Goal: Task Accomplishment & Management: Contribute content

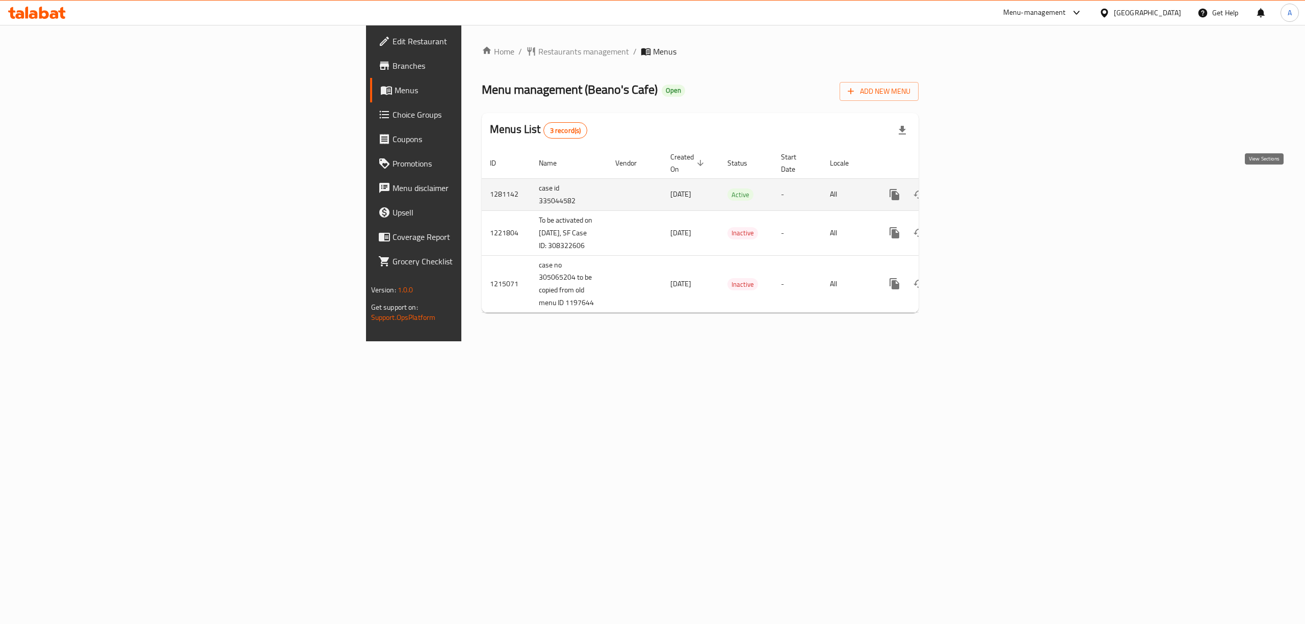
click at [974, 189] on icon "enhanced table" at bounding box center [968, 195] width 12 height 12
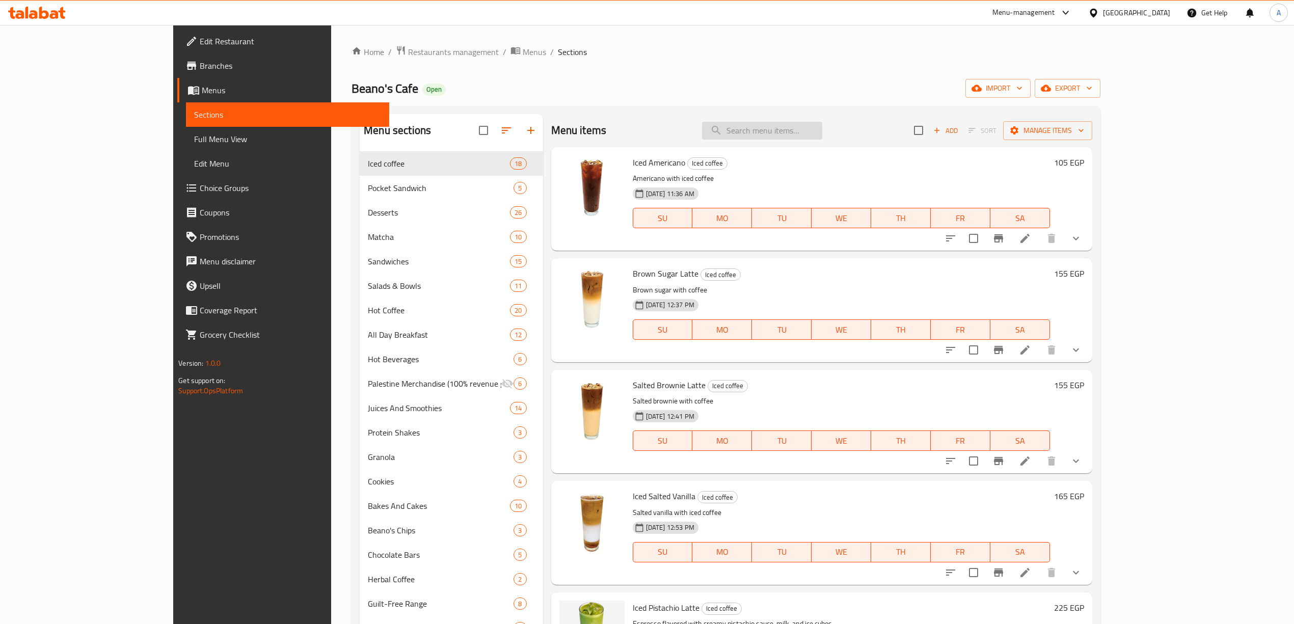
click at [809, 133] on input "search" at bounding box center [762, 131] width 120 height 18
paste input "Cafe Mocha"
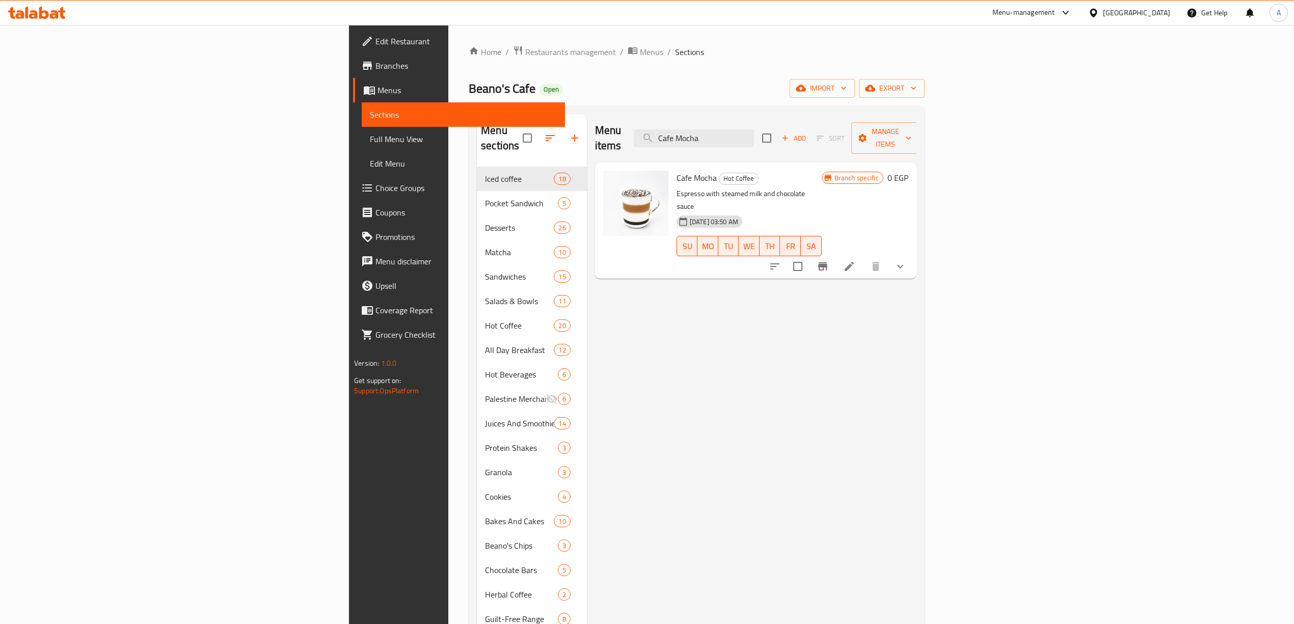
drag, startPoint x: 808, startPoint y: 129, endPoint x: 743, endPoint y: 113, distance: 67.9
click at [700, 117] on div "Menu items Cafe Mocha Add Sort Manage items" at bounding box center [756, 138] width 322 height 48
paste input "ppuccino"
type input "Cappuccino"
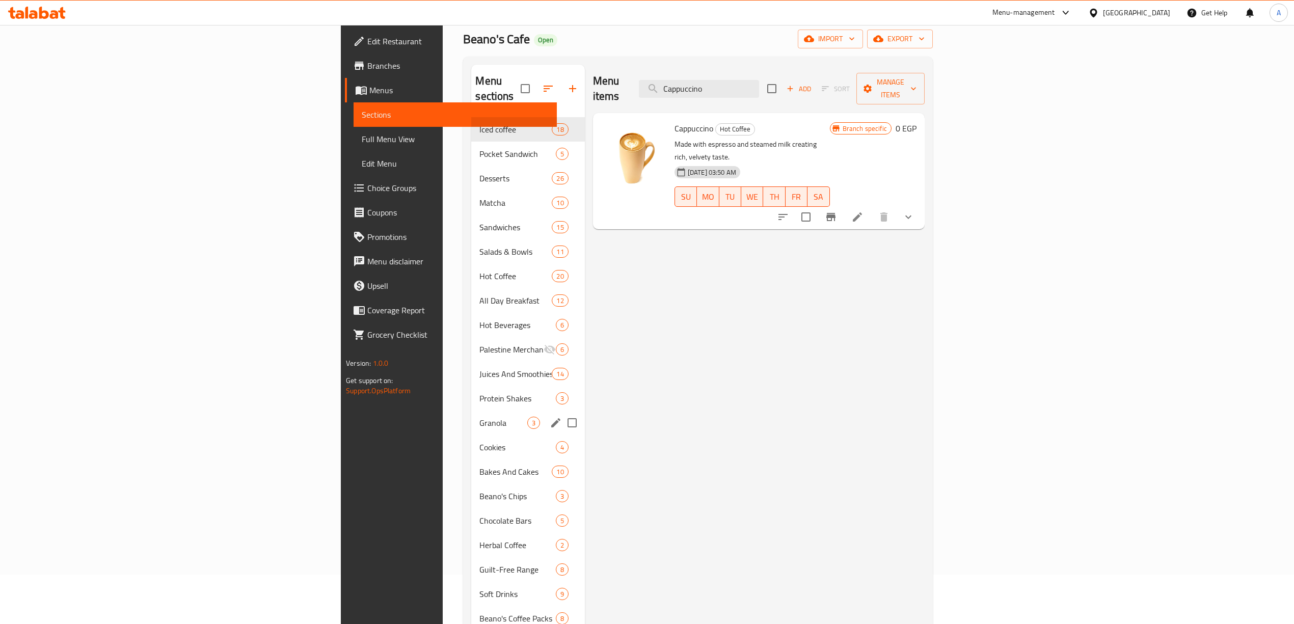
scroll to position [7, 0]
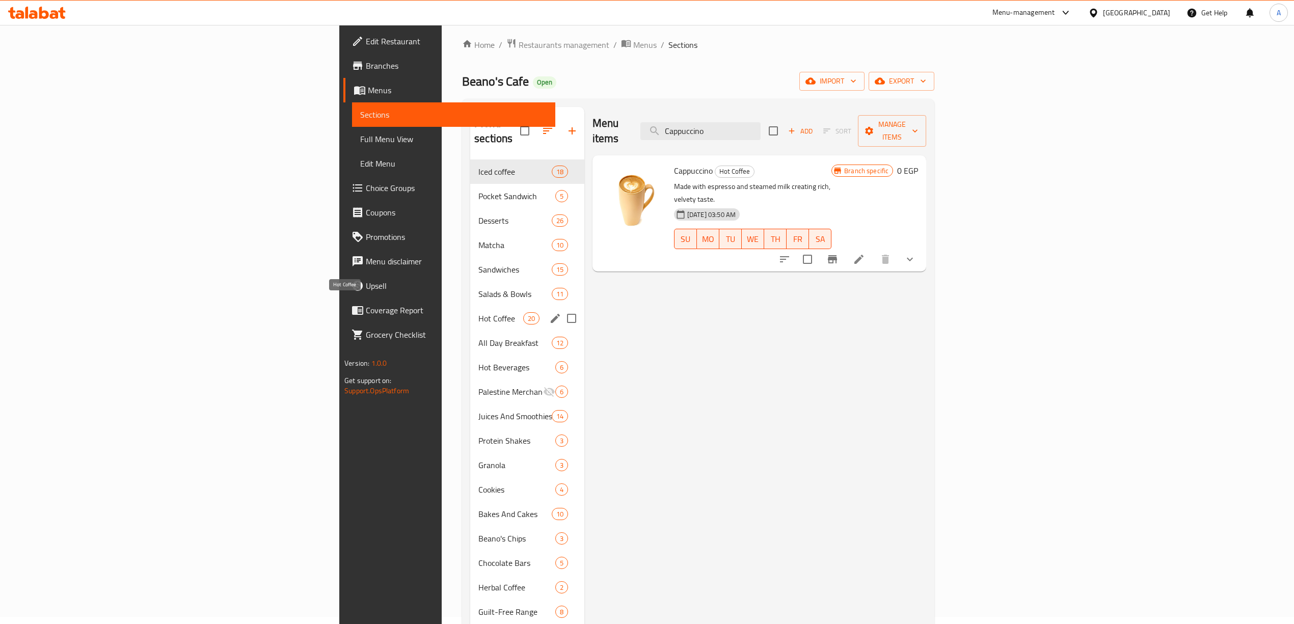
click at [479, 312] on span "Hot Coffee" at bounding box center [501, 318] width 45 height 12
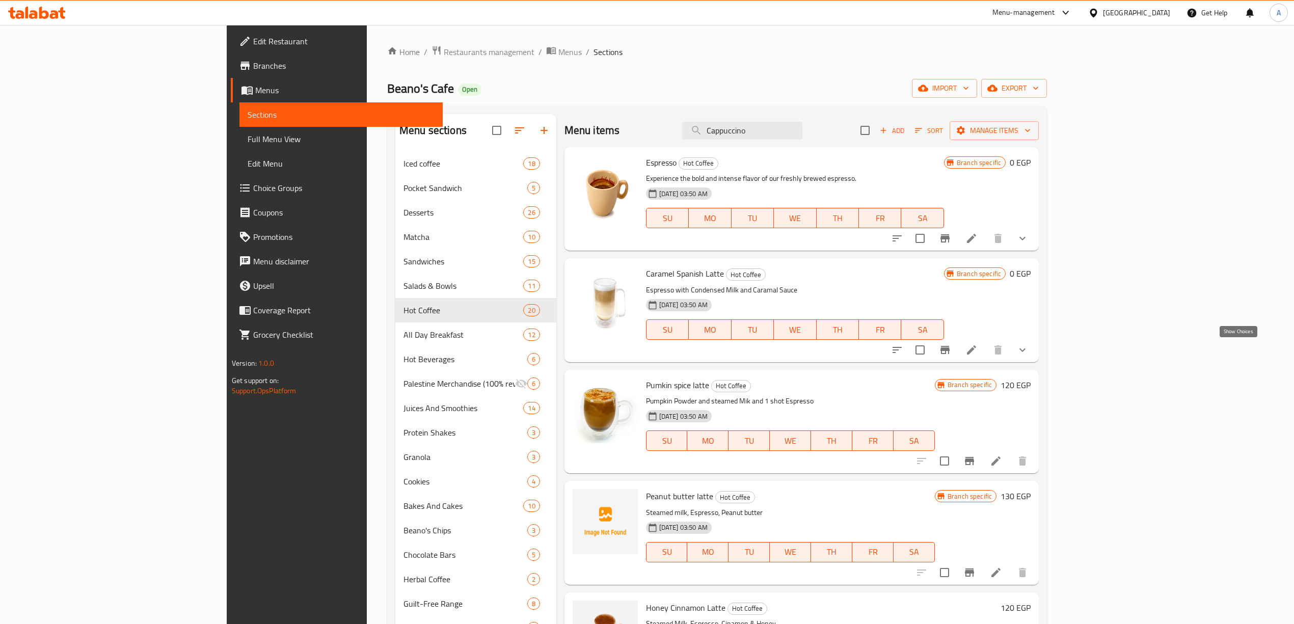
click at [1029, 355] on icon "show more" at bounding box center [1023, 350] width 12 height 12
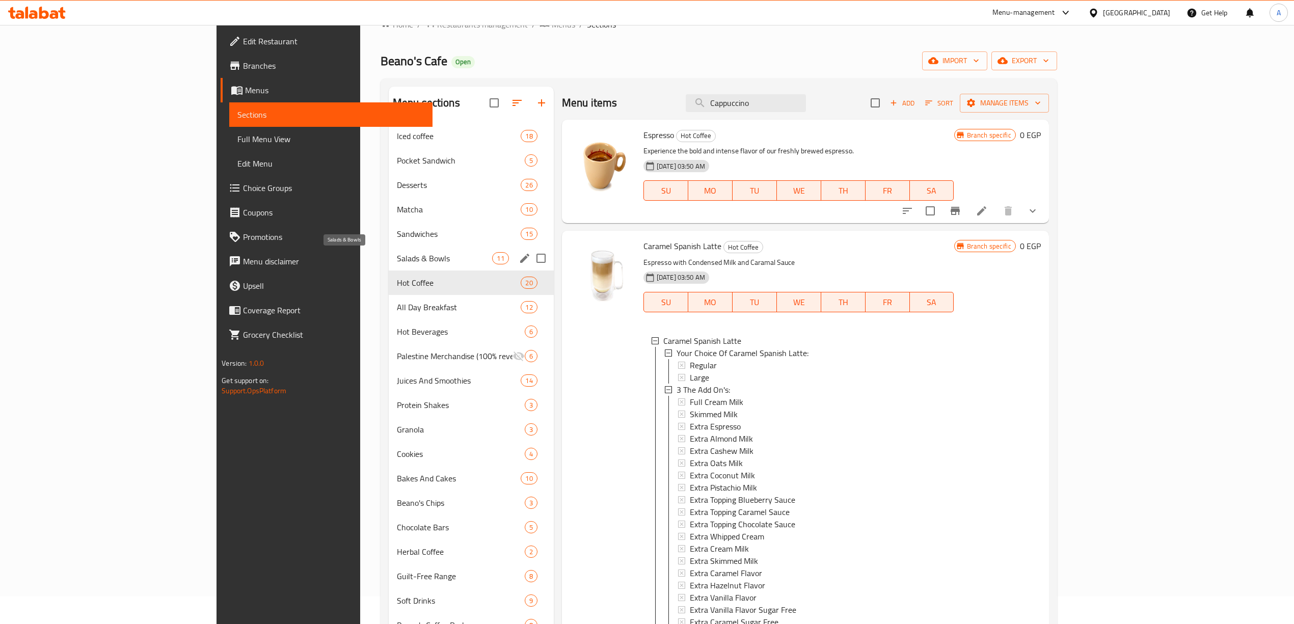
scroll to position [7, 0]
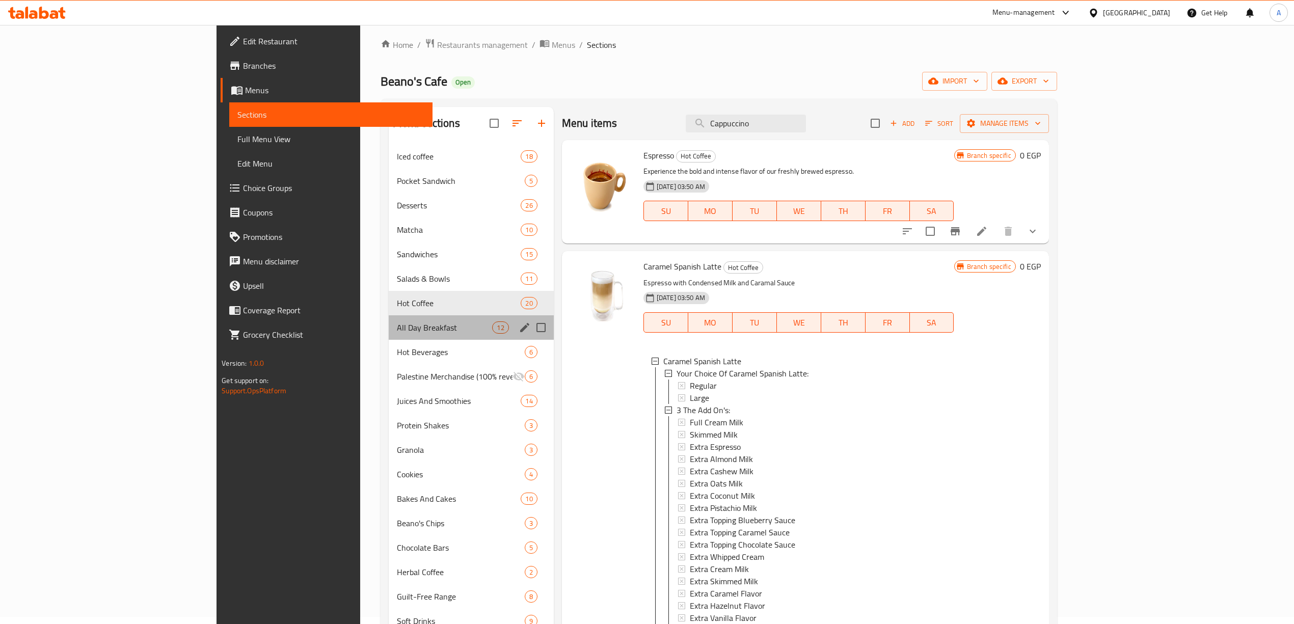
click at [389, 319] on div "All Day Breakfast 12" at bounding box center [471, 327] width 165 height 24
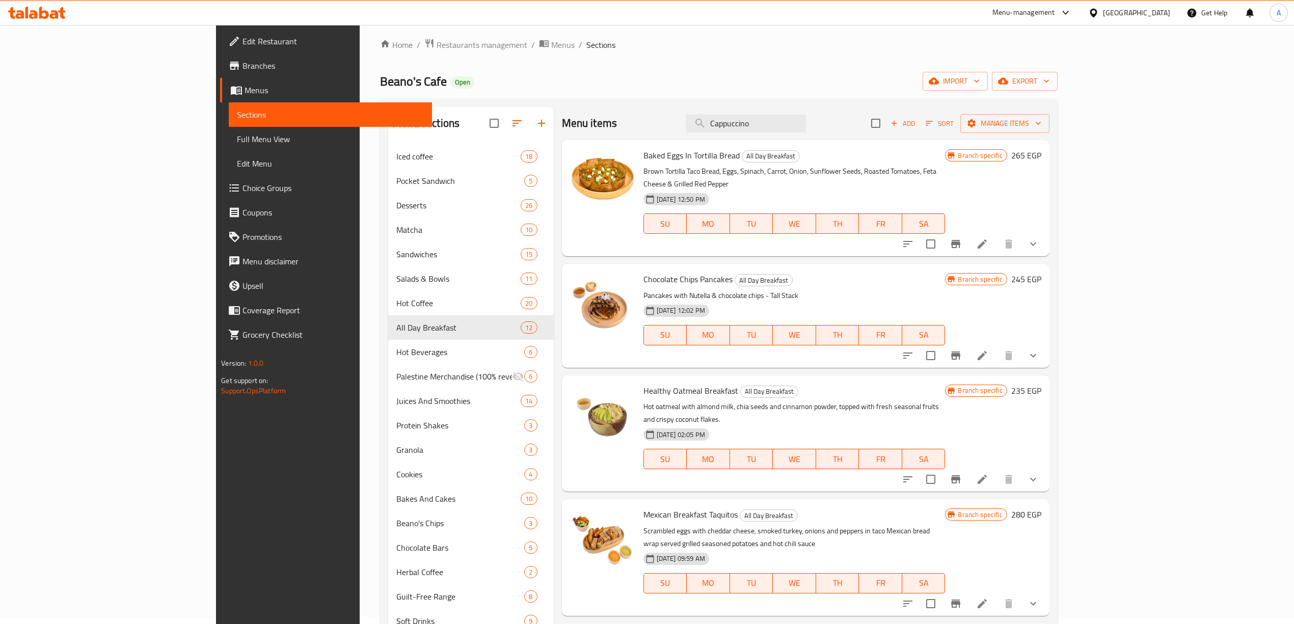
click at [1046, 350] on button "show more" at bounding box center [1033, 355] width 24 height 24
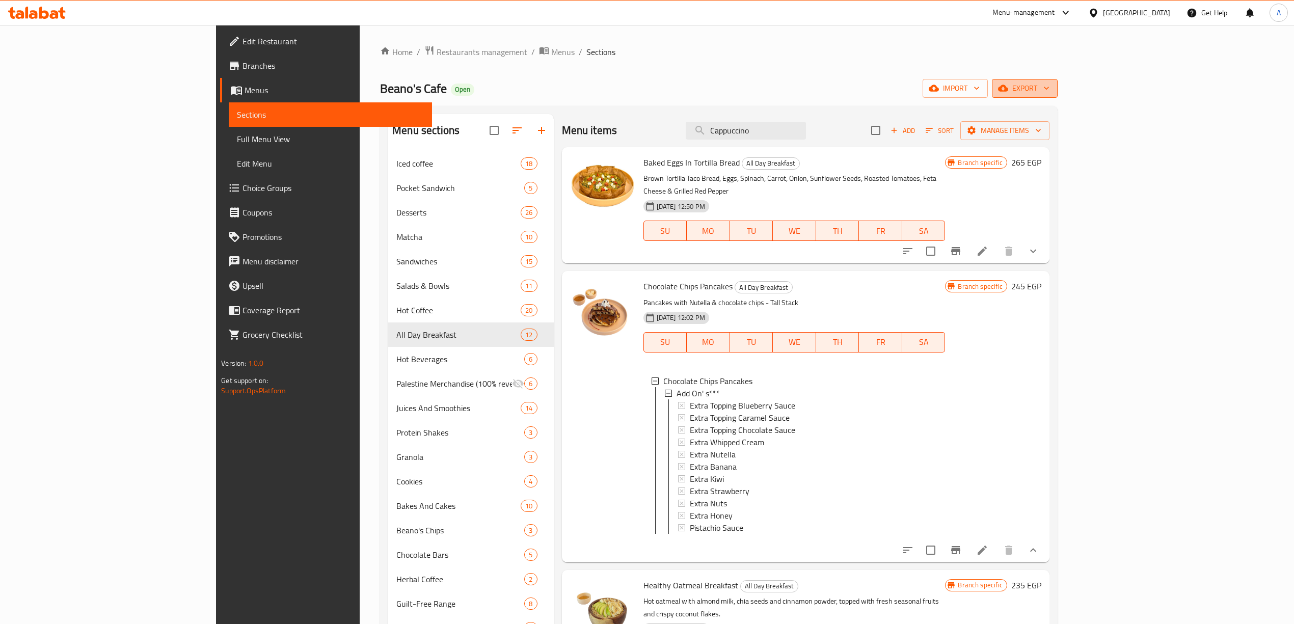
click at [1050, 84] on span "export" at bounding box center [1024, 88] width 49 height 13
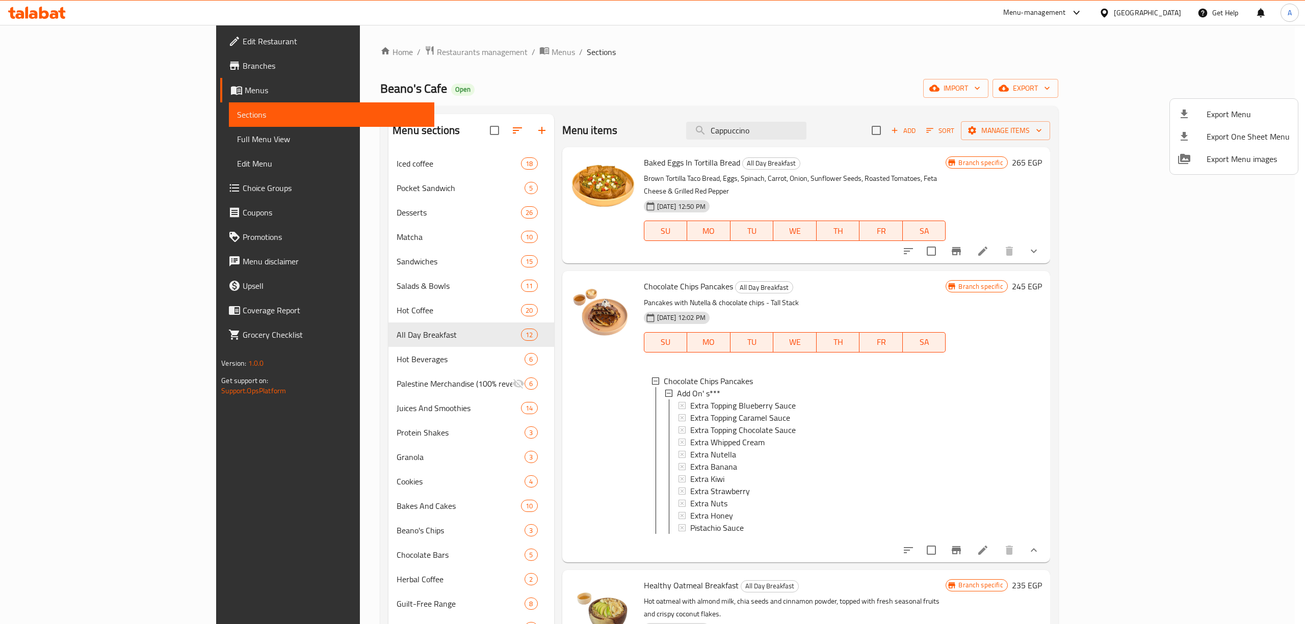
click at [1198, 123] on li "Export Menu" at bounding box center [1234, 114] width 128 height 22
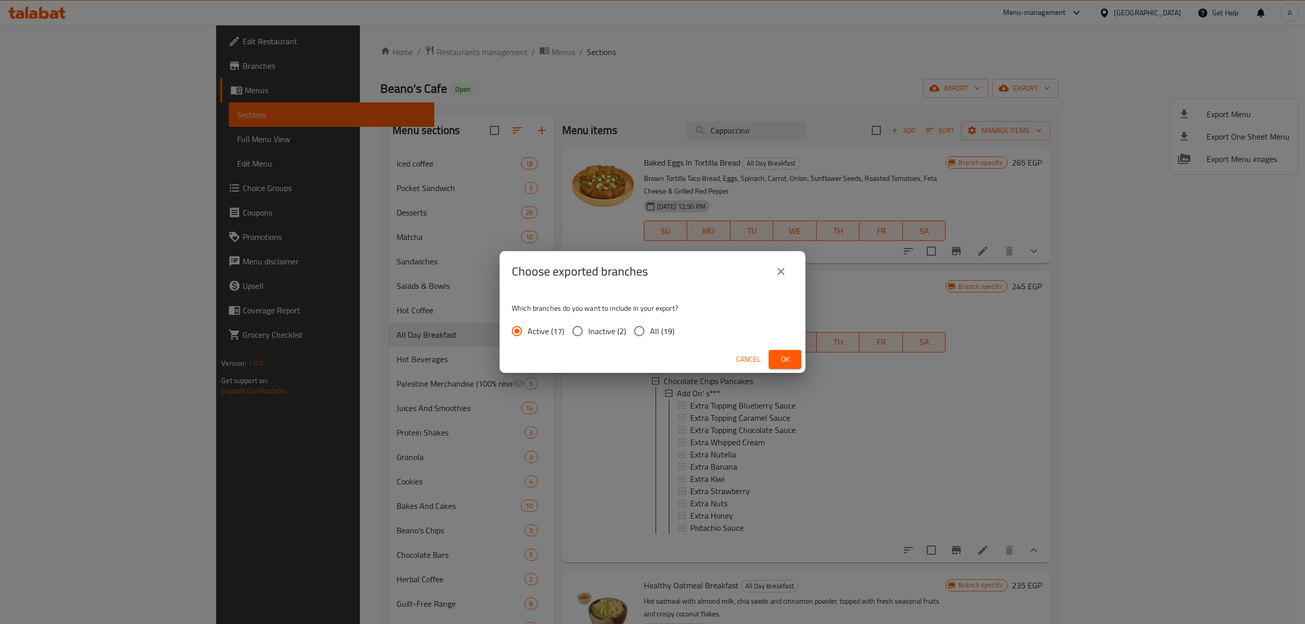
drag, startPoint x: 735, startPoint y: 278, endPoint x: 683, endPoint y: 303, distance: 57.0
click at [735, 278] on div "Choose exported branches" at bounding box center [652, 271] width 281 height 24
click at [638, 330] on input "All (19)" at bounding box center [638, 331] width 21 height 21
radio input "true"
click at [784, 364] on span "Ok" at bounding box center [785, 359] width 16 height 13
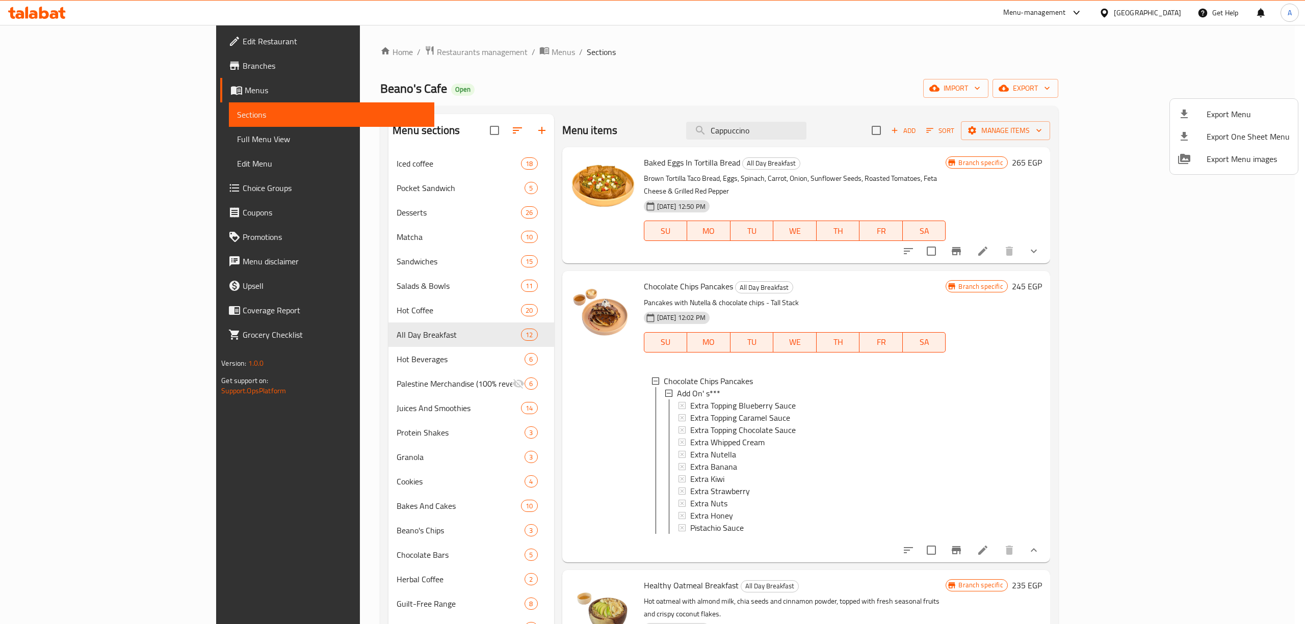
click at [996, 147] on div at bounding box center [652, 312] width 1305 height 624
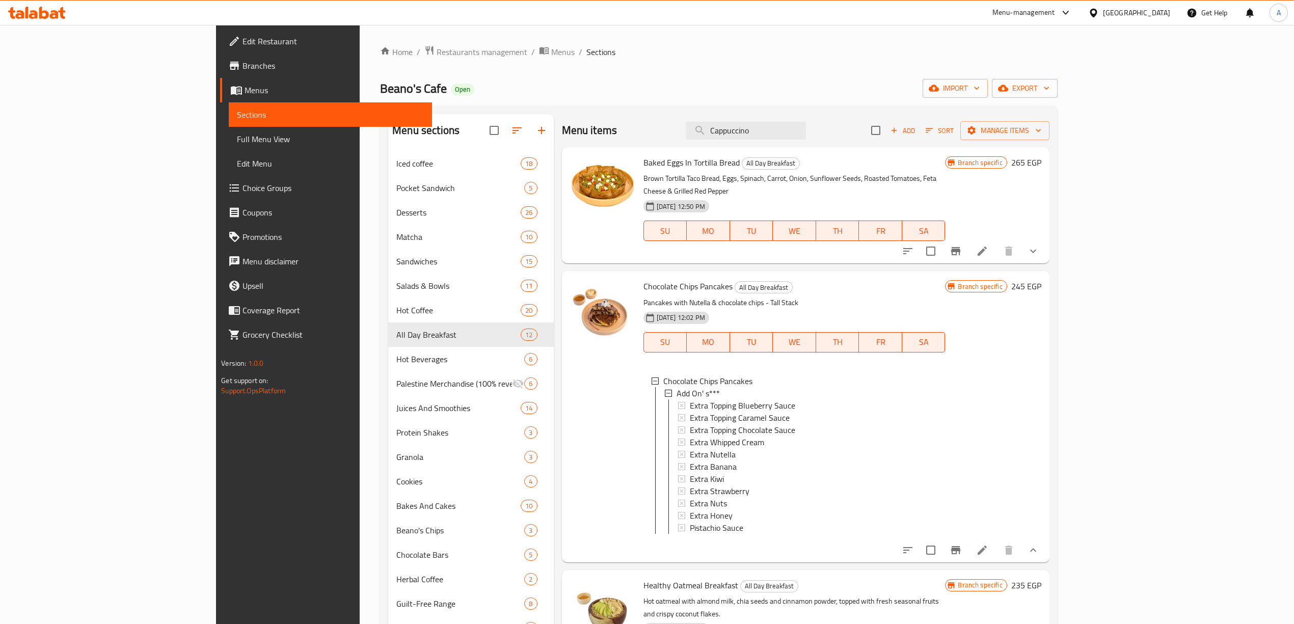
click at [917, 131] on span "Add" at bounding box center [903, 131] width 28 height 12
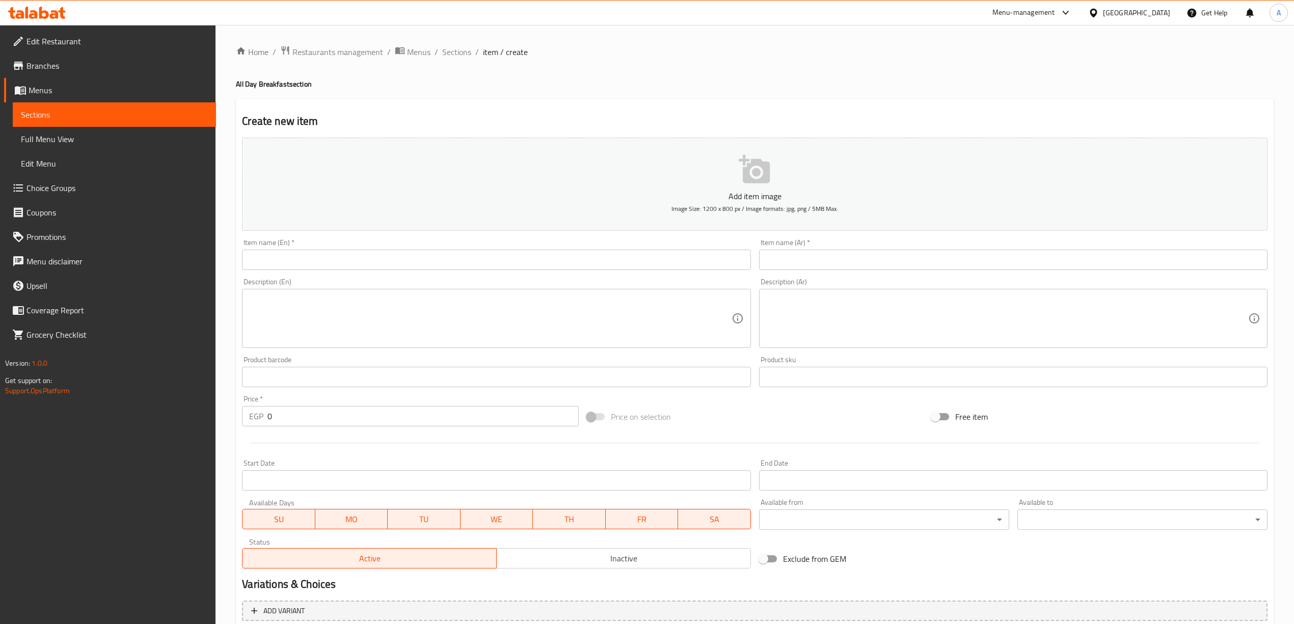
click at [322, 266] on input "text" at bounding box center [496, 260] width 509 height 20
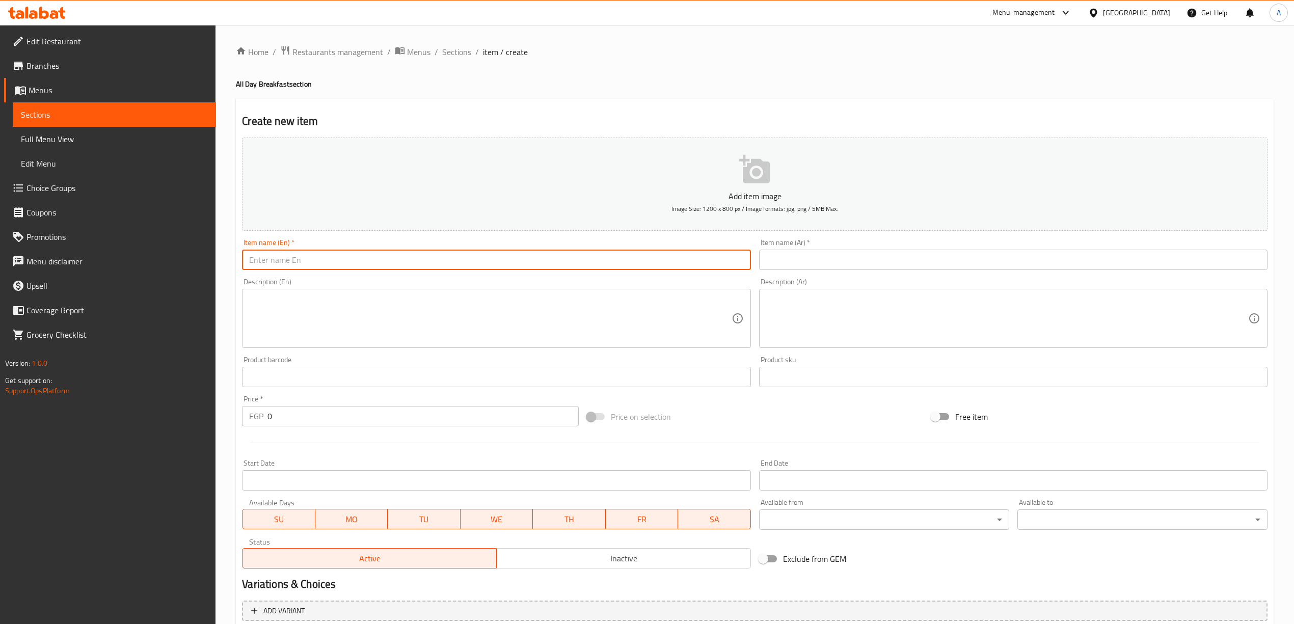
paste input "Classic Pancake"
type input "Classic Pancake"
click at [219, 301] on div "Home / Restaurants management / Menus / Sections / item / create All Day Breakf…" at bounding box center [755, 372] width 1079 height 695
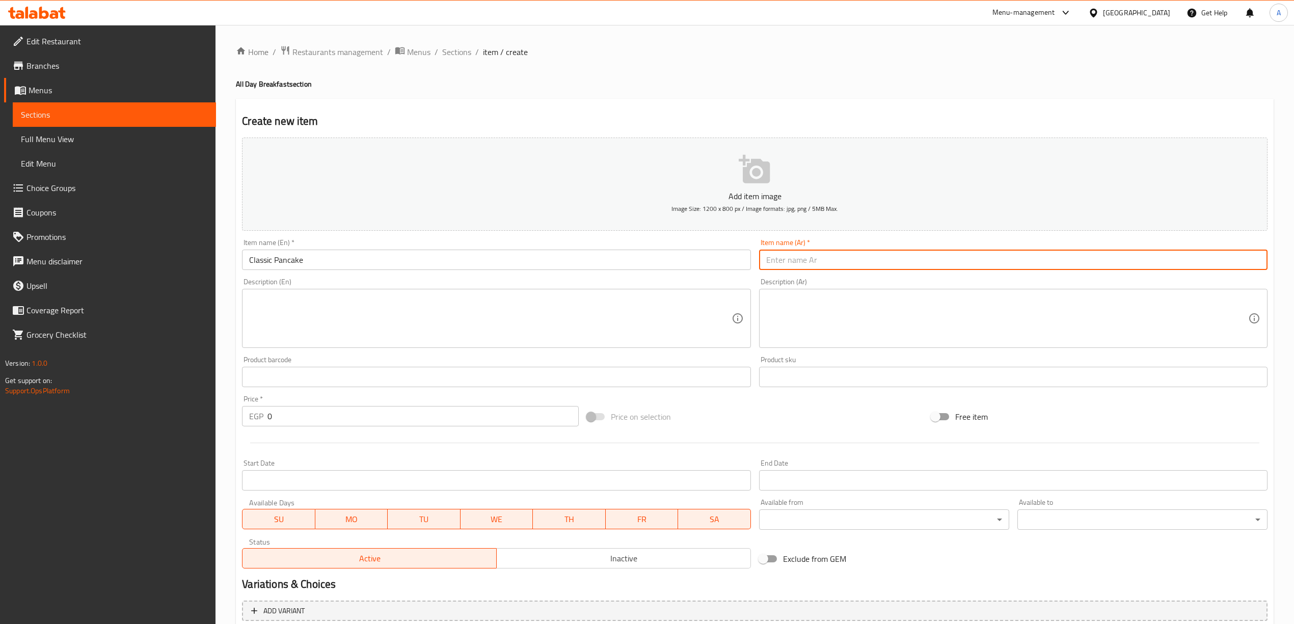
click at [814, 266] on input "text" at bounding box center [1013, 260] width 509 height 20
paste input "بان كيك كلاسيك"
type input "بان كيك كلاسيك"
click at [898, 87] on h4 "All Day Breakfast section" at bounding box center [755, 84] width 1038 height 10
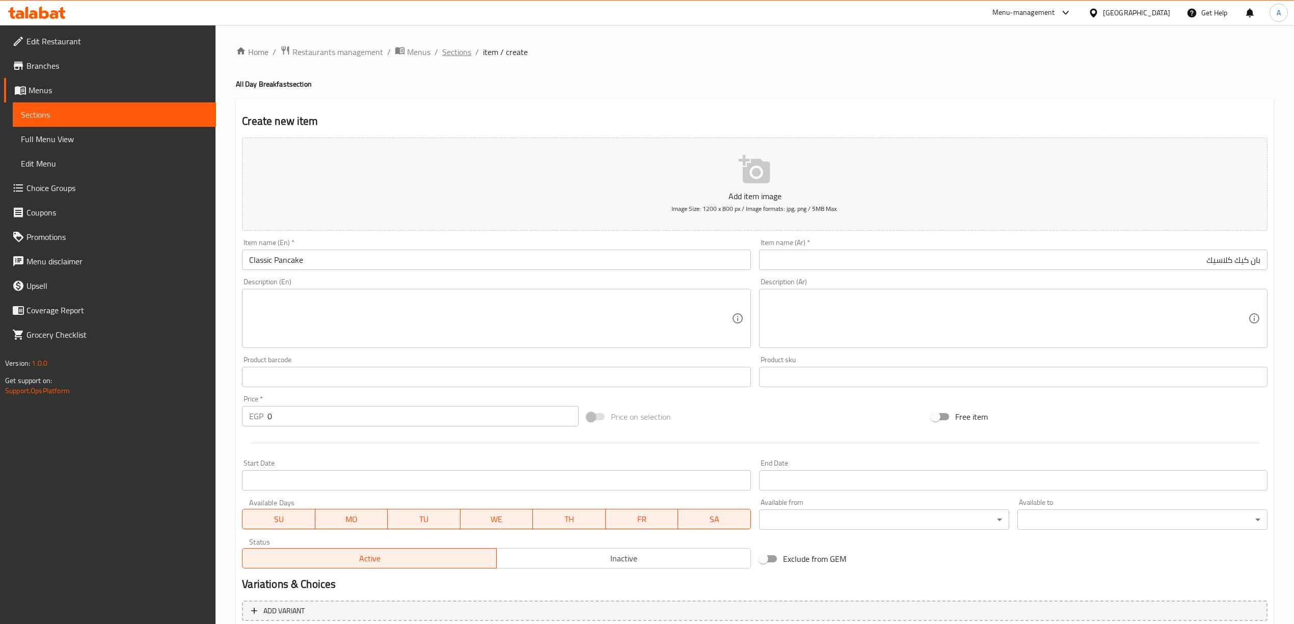
click at [464, 47] on span "Sections" at bounding box center [456, 52] width 29 height 12
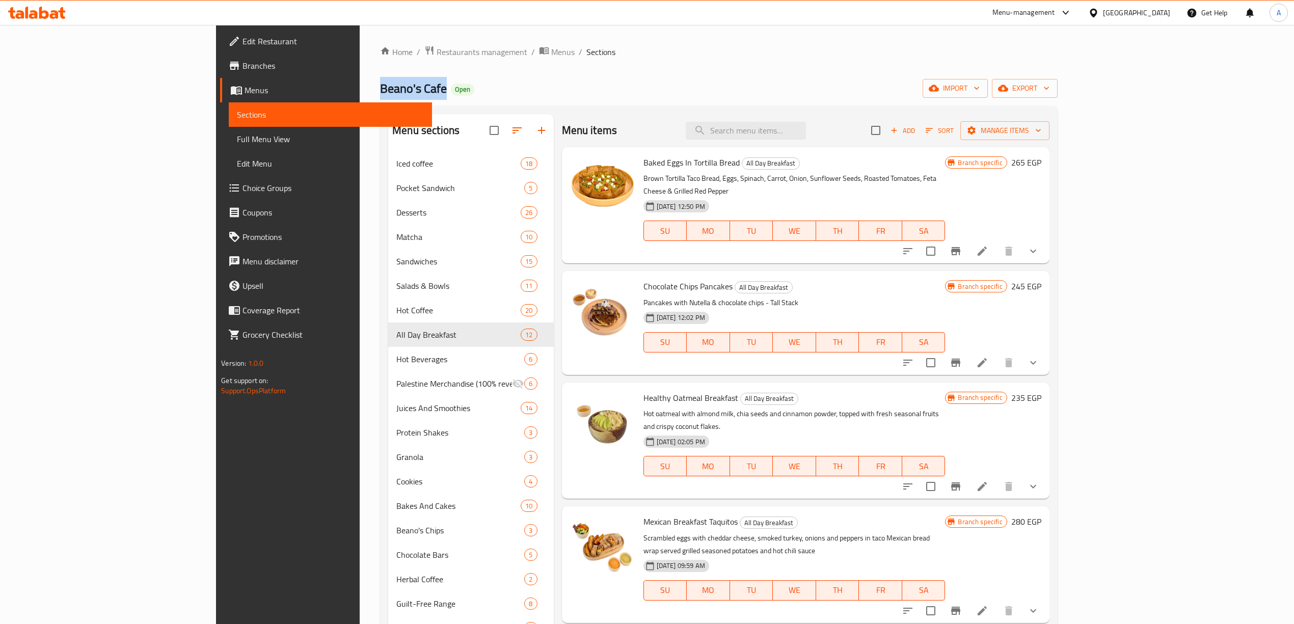
drag, startPoint x: 303, startPoint y: 91, endPoint x: 235, endPoint y: 89, distance: 67.3
click at [380, 89] on h2 "[PERSON_NAME]'s Cafe Open" at bounding box center [427, 89] width 94 height 16
copy span "Beano's Cafe"
